Goal: Transaction & Acquisition: Obtain resource

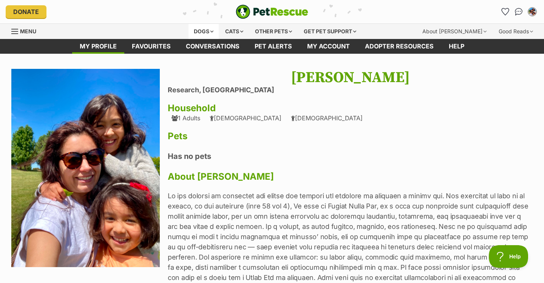
click at [207, 29] on div "Dogs" at bounding box center [204, 31] width 30 height 15
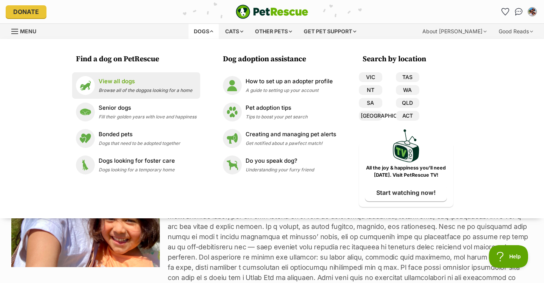
click at [135, 91] on span "Browse all of the doggos looking for a home" at bounding box center [146, 90] width 94 height 6
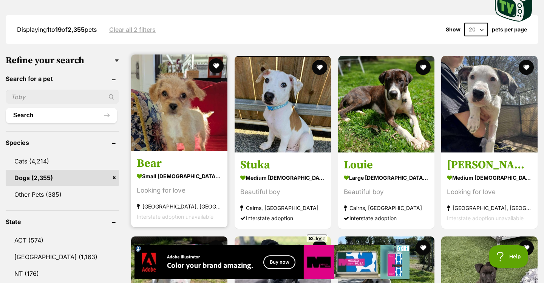
click at [162, 111] on img at bounding box center [179, 102] width 96 height 96
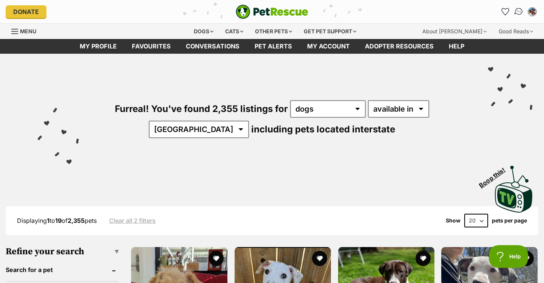
click at [521, 9] on img "Conversations" at bounding box center [519, 12] width 10 height 10
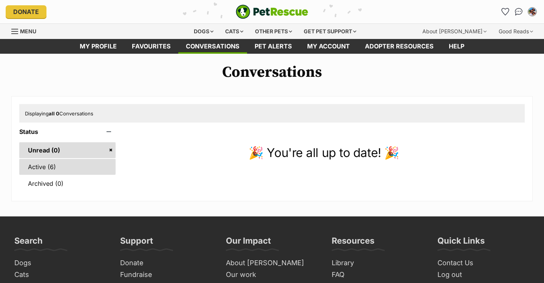
click at [48, 169] on link "Active (6)" at bounding box center [67, 167] width 96 height 16
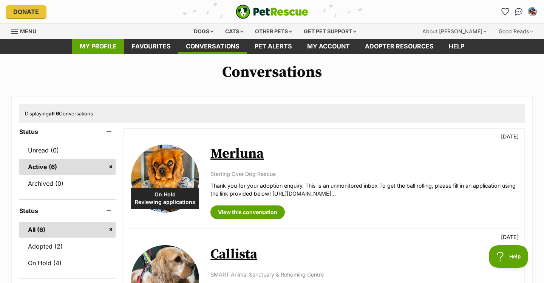
click at [102, 48] on link "My profile" at bounding box center [98, 46] width 52 height 15
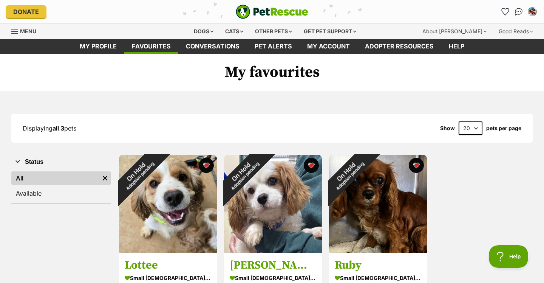
click at [17, 31] on span "Menu" at bounding box center [14, 31] width 7 height 1
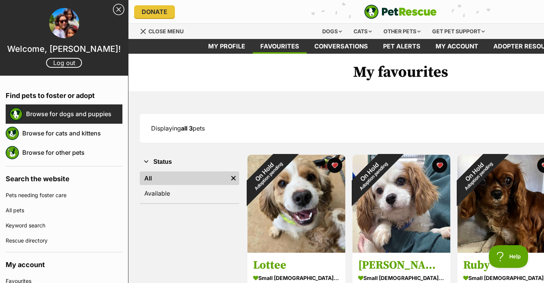
click at [77, 114] on link "Browse for dogs and puppies" at bounding box center [74, 114] width 96 height 16
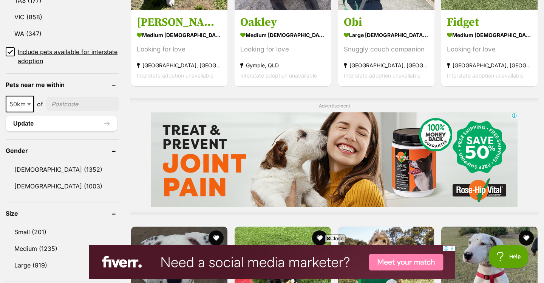
scroll to position [546, 0]
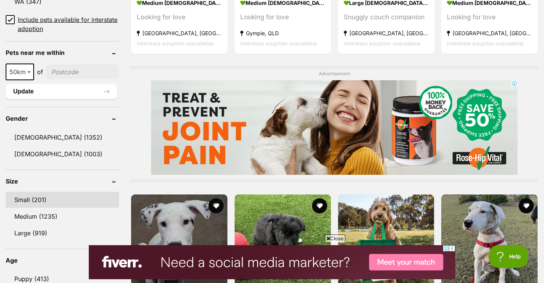
click at [24, 195] on link "Small (201)" at bounding box center [62, 200] width 113 height 16
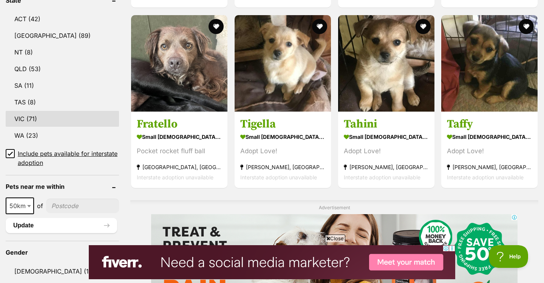
click at [28, 118] on link "VIC (71)" at bounding box center [62, 119] width 113 height 16
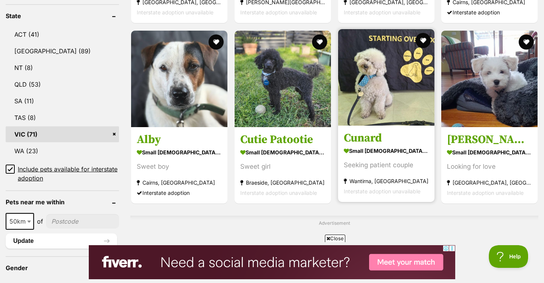
click at [370, 101] on img at bounding box center [386, 77] width 96 height 96
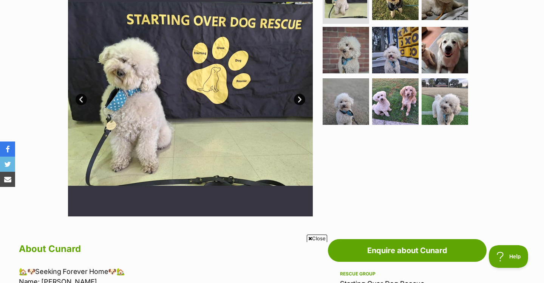
click at [298, 99] on link "Next" at bounding box center [299, 99] width 11 height 11
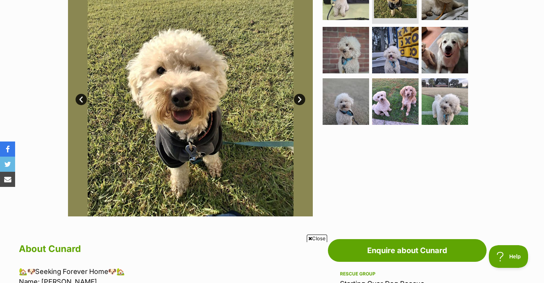
click at [298, 99] on link "Next" at bounding box center [299, 99] width 11 height 11
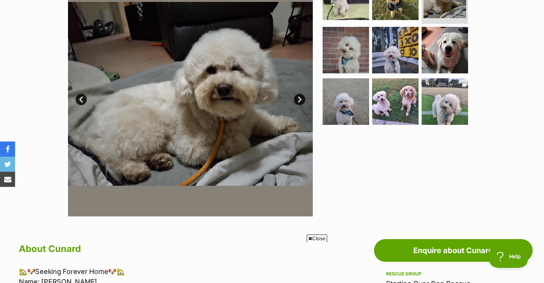
click at [298, 99] on link "Next" at bounding box center [299, 99] width 11 height 11
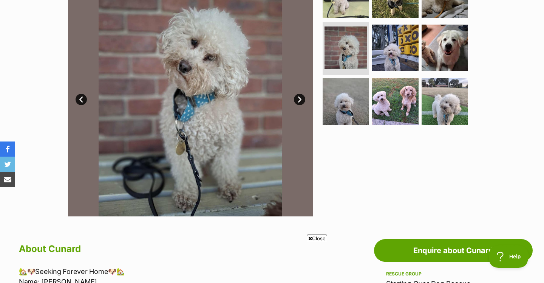
click at [298, 99] on link "Next" at bounding box center [299, 99] width 11 height 11
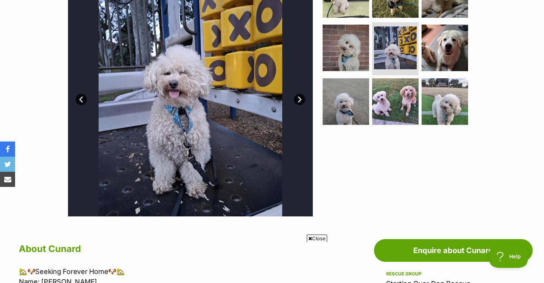
click at [298, 99] on link "Next" at bounding box center [299, 99] width 11 height 11
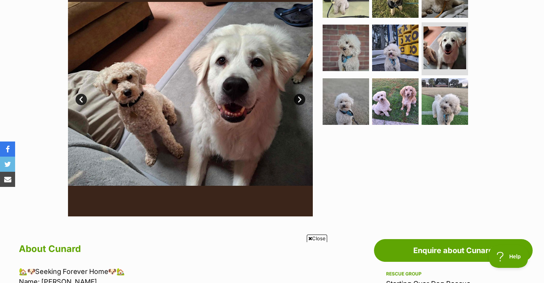
click at [298, 99] on link "Next" at bounding box center [299, 99] width 11 height 11
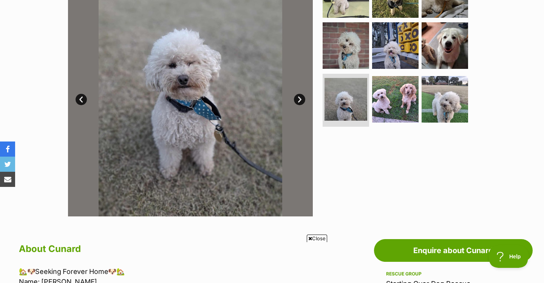
click at [298, 99] on link "Next" at bounding box center [299, 99] width 11 height 11
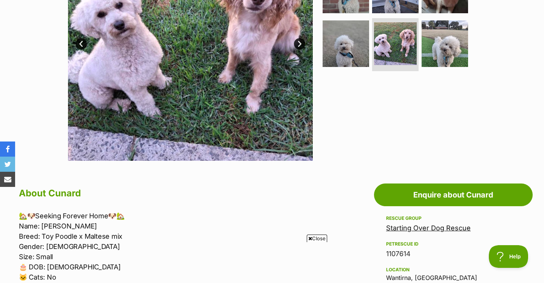
scroll to position [203, 0]
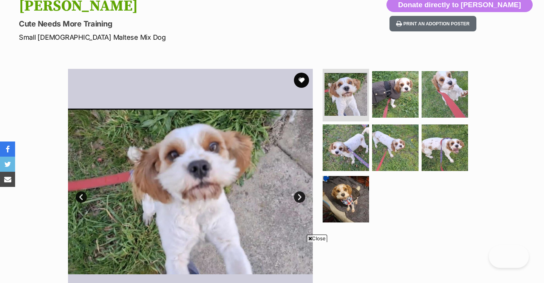
click at [296, 196] on link "Next" at bounding box center [299, 196] width 11 height 11
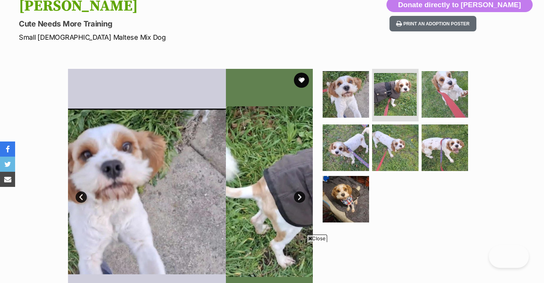
scroll to position [88, 0]
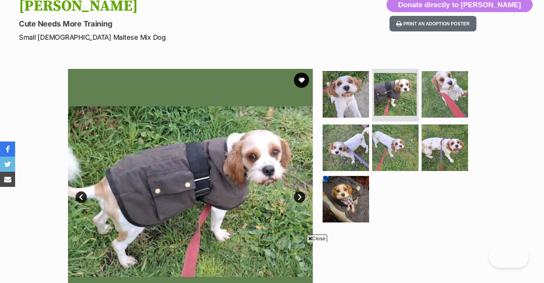
click at [299, 197] on link "Next" at bounding box center [299, 196] width 11 height 11
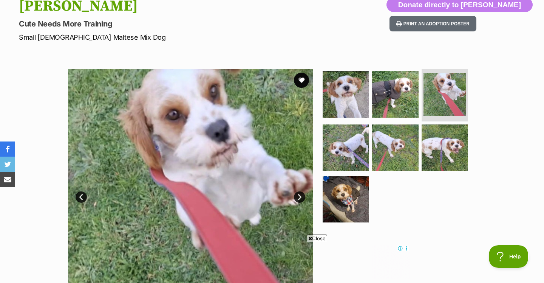
click at [299, 197] on link "Next" at bounding box center [299, 196] width 11 height 11
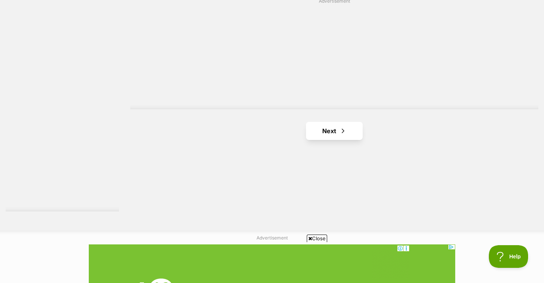
click at [343, 130] on span "Next page" at bounding box center [343, 130] width 8 height 9
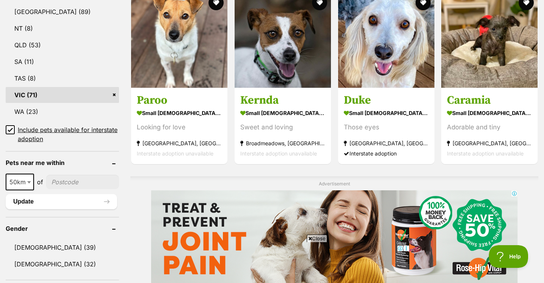
scroll to position [222, 0]
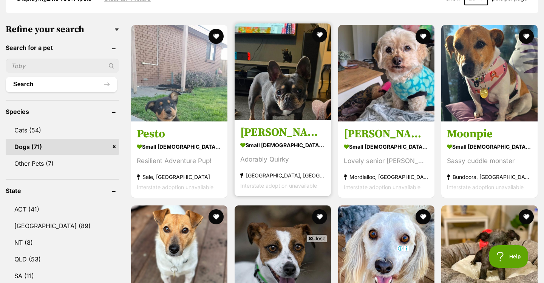
click at [299, 87] on img at bounding box center [283, 71] width 96 height 96
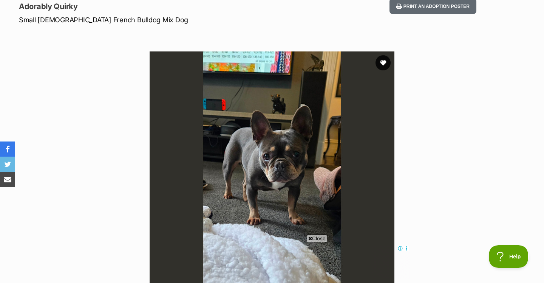
scroll to position [110, 0]
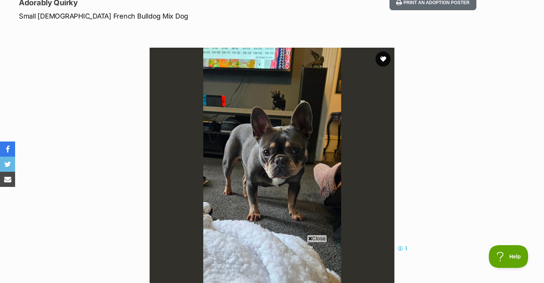
click at [303, 169] on img at bounding box center [272, 170] width 245 height 245
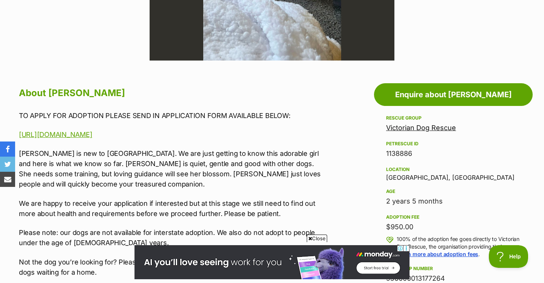
scroll to position [336, 0]
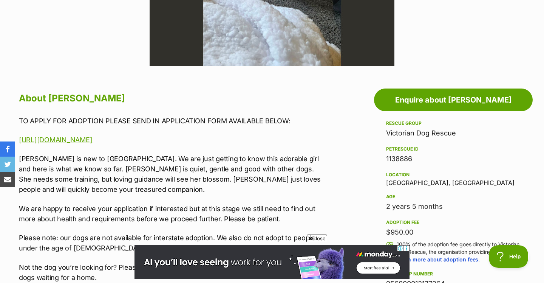
click at [401, 133] on link "Victorian Dog Rescue" at bounding box center [421, 133] width 70 height 8
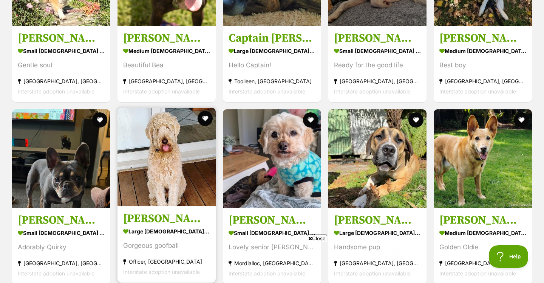
scroll to position [1605, 0]
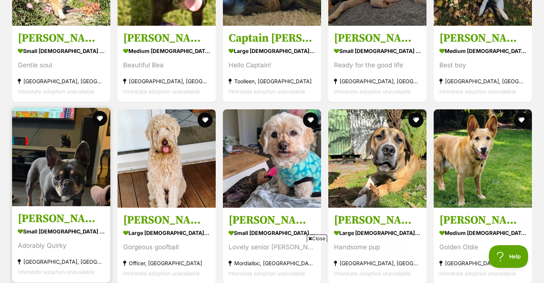
click at [102, 168] on img at bounding box center [61, 157] width 98 height 98
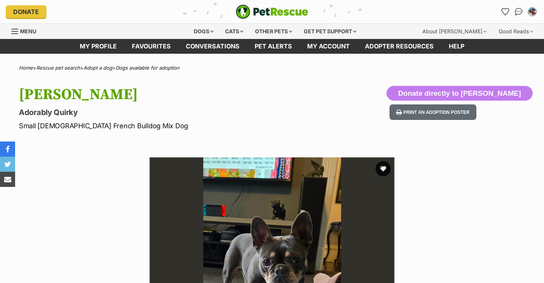
drag, startPoint x: 138, startPoint y: 124, endPoint x: 37, endPoint y: 124, distance: 100.9
click at [37, 124] on p "Small Female French Bulldog Mix Dog" at bounding box center [175, 126] width 313 height 10
drag, startPoint x: 20, startPoint y: 124, endPoint x: 93, endPoint y: 121, distance: 72.6
click at [70, 121] on p "Small Female French Bulldog Mix Dog" at bounding box center [175, 126] width 313 height 10
click at [93, 121] on p "Small Female French Bulldog Mix Dog" at bounding box center [175, 126] width 313 height 10
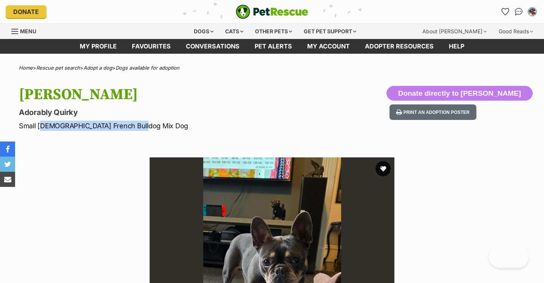
click at [137, 123] on p "Small [DEMOGRAPHIC_DATA] French Bulldog Mix Dog" at bounding box center [175, 126] width 313 height 10
click at [138, 124] on p "Small [DEMOGRAPHIC_DATA] French Bulldog Mix Dog" at bounding box center [175, 126] width 313 height 10
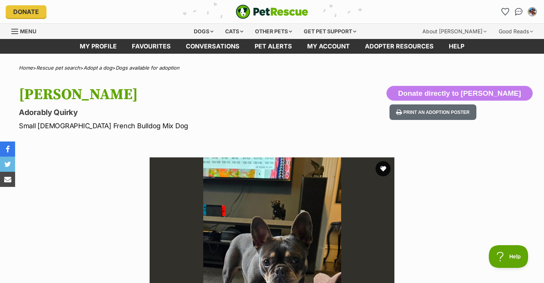
click at [21, 125] on p "Small [DEMOGRAPHIC_DATA] French Bulldog Mix Dog" at bounding box center [175, 126] width 313 height 10
drag, startPoint x: 136, startPoint y: 125, endPoint x: 13, endPoint y: 124, distance: 123.2
click at [13, 124] on div "Lily Tamblyn Adorably Quirky Small Female French Bulldog Mix Dog Donate directl…" at bounding box center [272, 108] width 544 height 45
copy p "Small [DEMOGRAPHIC_DATA] French Bulldog Mix Dog"
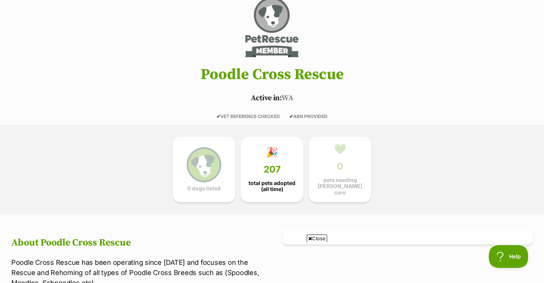
scroll to position [146, 0]
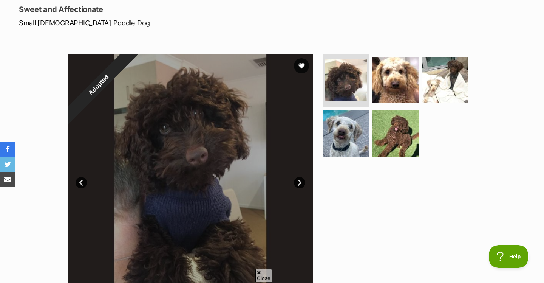
click at [298, 182] on link "Next" at bounding box center [299, 182] width 11 height 11
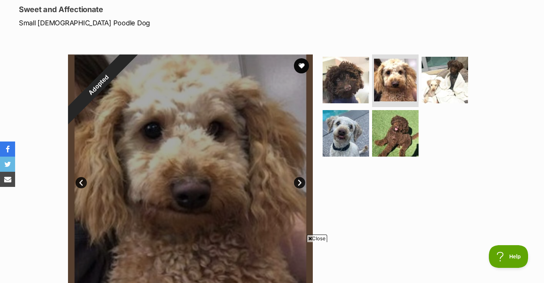
click at [298, 182] on link "Next" at bounding box center [299, 182] width 11 height 11
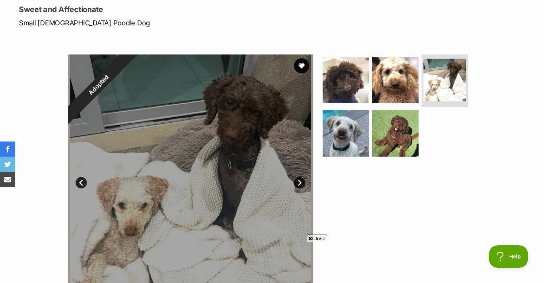
click at [298, 182] on link "Next" at bounding box center [299, 182] width 11 height 11
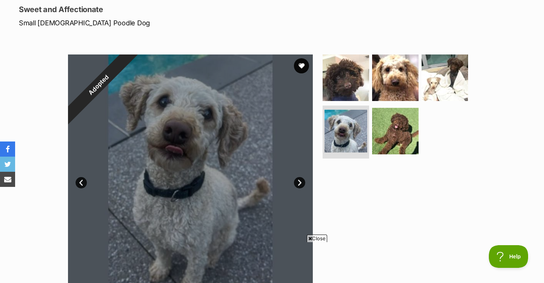
click at [298, 182] on link "Next" at bounding box center [299, 182] width 11 height 11
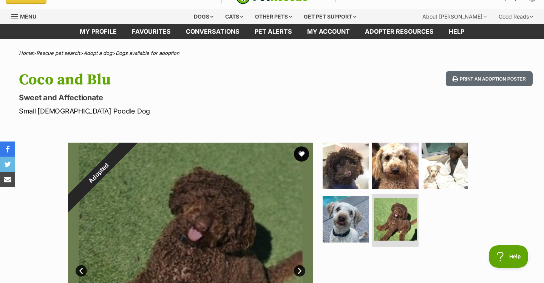
scroll to position [1, 0]
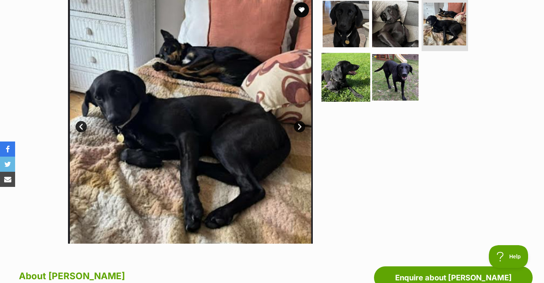
scroll to position [-6, 0]
